Goal: Information Seeking & Learning: Learn about a topic

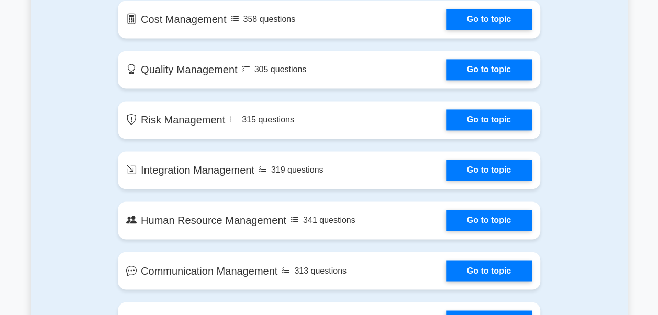
scroll to position [738, 0]
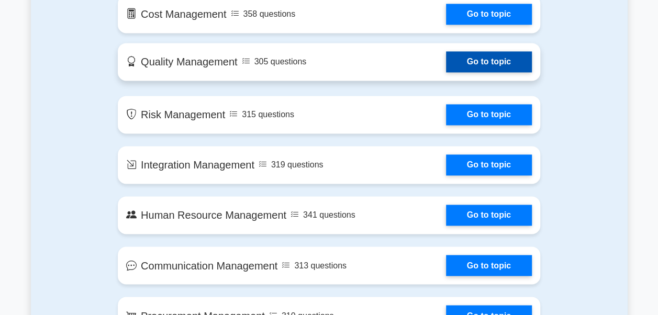
click at [485, 61] on link "Go to topic" at bounding box center [489, 61] width 86 height 21
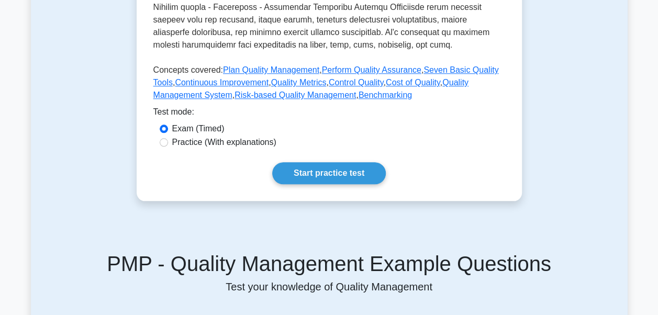
scroll to position [470, 0]
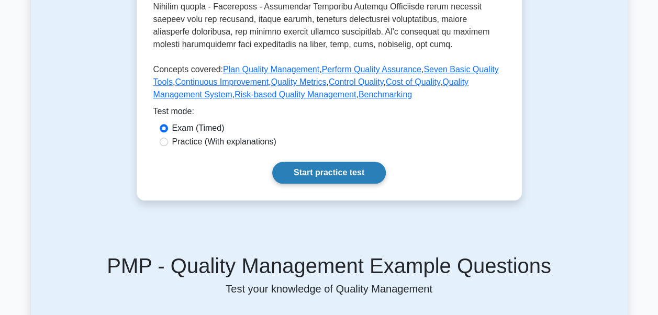
click at [348, 177] on link "Start practice test" at bounding box center [329, 173] width 114 height 22
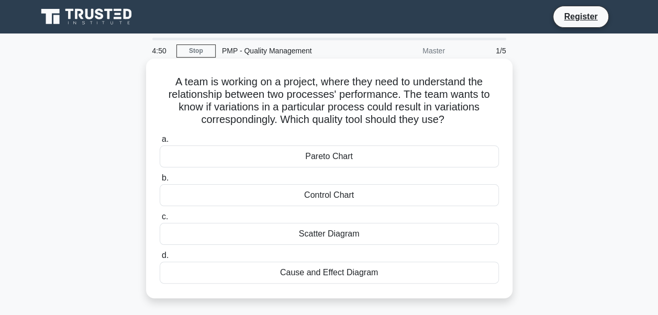
click at [370, 277] on div "Cause and Effect Diagram" at bounding box center [329, 273] width 339 height 22
click at [160, 259] on input "d. Cause and Effect Diagram" at bounding box center [160, 255] width 0 height 7
